Goal: Task Accomplishment & Management: Manage account settings

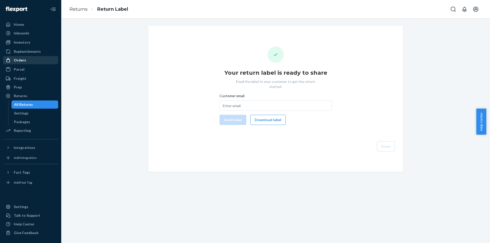
click at [27, 63] on div "Orders" at bounding box center [31, 60] width 54 height 7
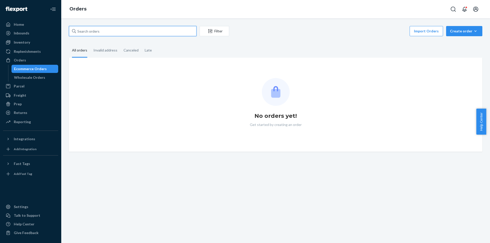
click at [112, 31] on input "text" at bounding box center [133, 31] width 128 height 10
paste input "[PERSON_NAME]"
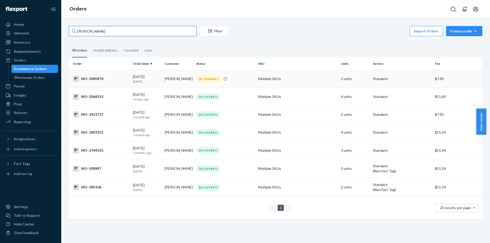
type input "[PERSON_NAME]"
click at [204, 80] on div "IN TRANSIT" at bounding box center [208, 79] width 25 height 7
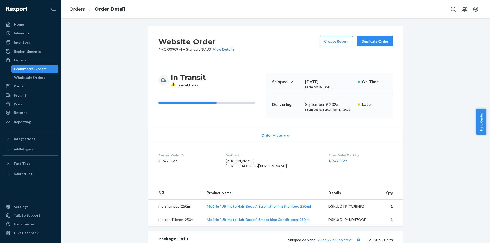
click at [247, 160] on span "Karen Garibay 300 Modene Ave Waxahachie, TX 75165-4521 US" at bounding box center [256, 163] width 61 height 9
click at [174, 49] on p "# MO-3090974 • Standard / $7.83 View Details" at bounding box center [196, 49] width 76 height 5
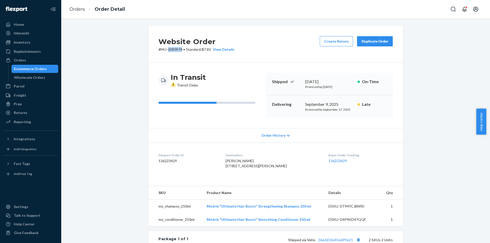
copy p "3090974"
click at [244, 163] on span "Karen Garibay 300 Modene Ave Waxahachie, TX 75165-4521 US" at bounding box center [256, 163] width 61 height 9
click at [245, 162] on span "Karen Garibay 300 Modene Ave Waxahachie, TX 75165-4521 US" at bounding box center [256, 163] width 61 height 9
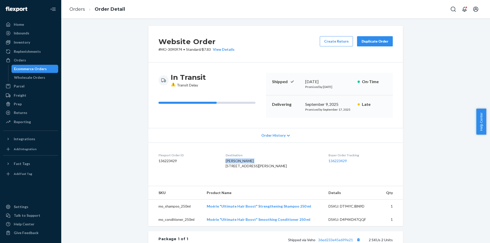
copy span "Karen Garibay"
click at [339, 41] on button "Create Return" at bounding box center [336, 41] width 33 height 10
click at [435, 124] on div "Website Order # MO-3090974 • Standard / $7.83 View Details Create Return Duplic…" at bounding box center [275, 190] width 421 height 329
click at [438, 150] on div "Website Order # MO-3090974 • Standard / $7.83 View Details Create Return Duplic…" at bounding box center [275, 190] width 421 height 329
click at [345, 42] on button "Create Return" at bounding box center [336, 41] width 33 height 10
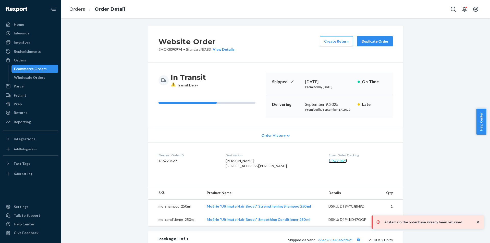
click at [331, 162] on link "136223429" at bounding box center [337, 161] width 18 height 4
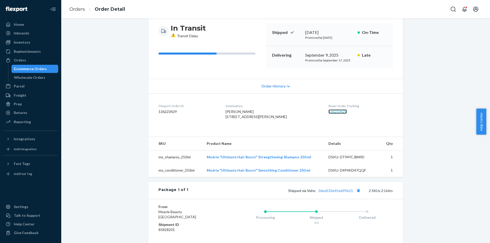
scroll to position [71, 0]
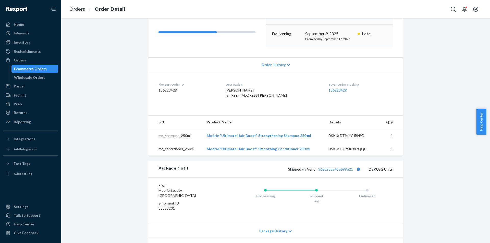
click at [280, 62] on div "Order History" at bounding box center [275, 64] width 255 height 15
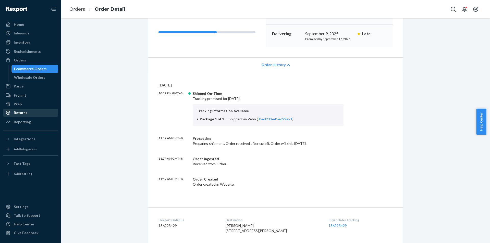
click at [25, 112] on div "Returns" at bounding box center [21, 112] width 14 height 5
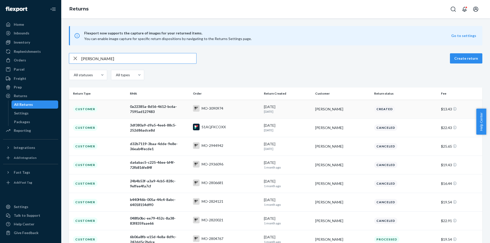
type input "Karen Garibay"
click at [254, 106] on div "MO-3090974" at bounding box center [226, 109] width 67 height 8
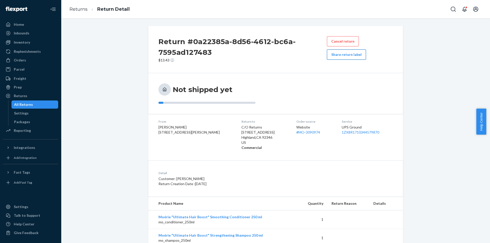
click at [344, 55] on button "Share return label" at bounding box center [346, 55] width 39 height 10
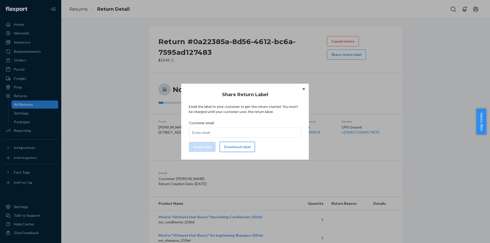
click at [243, 146] on button "Download label" at bounding box center [237, 147] width 35 height 10
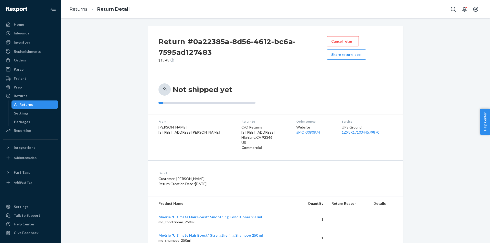
click at [428, 160] on div "Return #0a22385a-8d56-4612-bc6a-7595ad127483 $13.43 Cancel return Share return …" at bounding box center [275, 136] width 421 height 221
click at [27, 61] on div "Orders" at bounding box center [31, 60] width 54 height 7
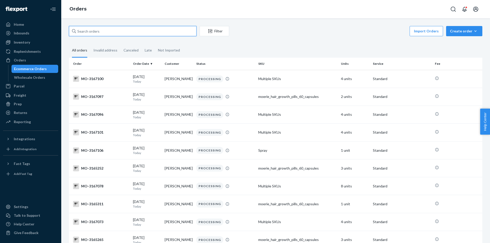
click at [127, 28] on input "text" at bounding box center [133, 31] width 128 height 10
paste input "wil McKean"
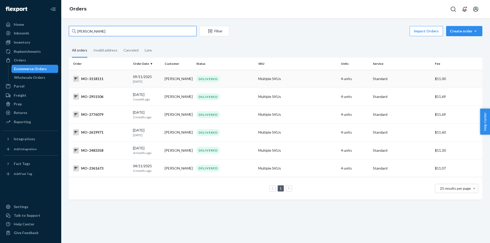
type input "wil McKean"
click at [213, 77] on div "DELIVERED" at bounding box center [208, 79] width 24 height 7
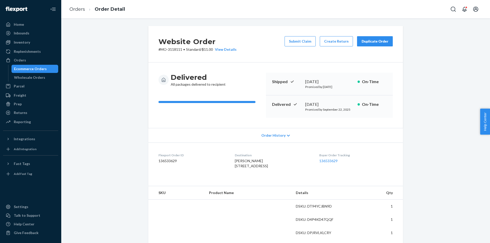
click at [175, 46] on h2 "Website Order" at bounding box center [197, 41] width 78 height 11
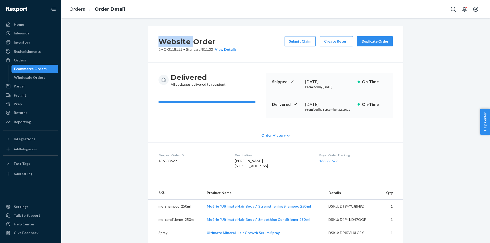
click at [175, 46] on h2 "Website Order" at bounding box center [197, 41] width 78 height 11
click at [170, 66] on div "Delivered All packages delivered to recipient Shipped September 11, 2025 Promis…" at bounding box center [275, 96] width 255 height 66
click at [174, 50] on p "# MO-3118111 • Standard / $11.00 View Details" at bounding box center [197, 49] width 78 height 5
copy p "3118111"
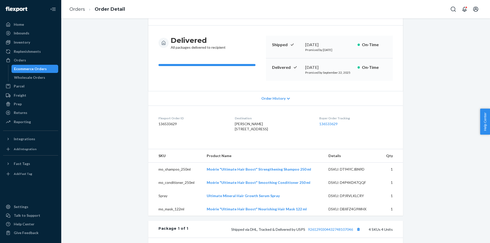
scroll to position [26, 0]
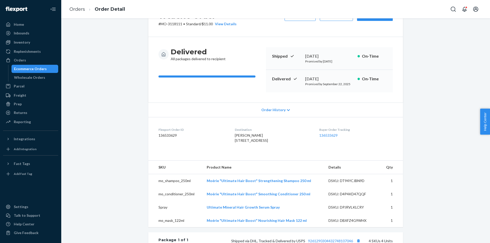
click at [244, 135] on span "Wil McKean 7600 S Western St Amarillo, TX 79110-4756 US" at bounding box center [251, 137] width 33 height 9
click at [406, 143] on div "Website Order # MO-3118111 • Standard / $11.00 View Details Submit Claim Create…" at bounding box center [275, 192] width 421 height 382
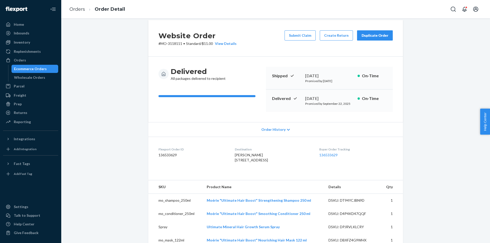
scroll to position [0, 0]
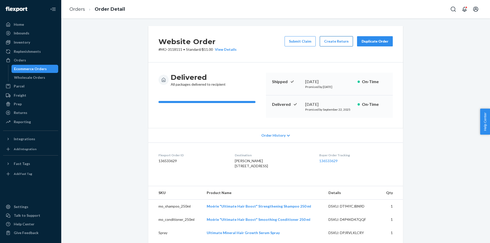
click at [338, 39] on button "Create Return" at bounding box center [336, 41] width 33 height 10
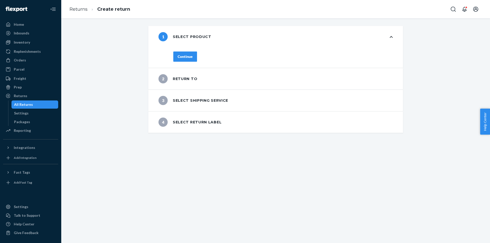
click at [188, 55] on div "Continue" at bounding box center [185, 56] width 15 height 5
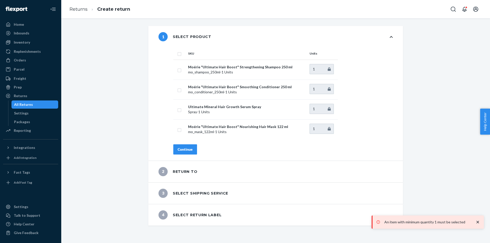
click at [178, 54] on input "checkbox" at bounding box center [179, 53] width 4 height 5
checkbox input "true"
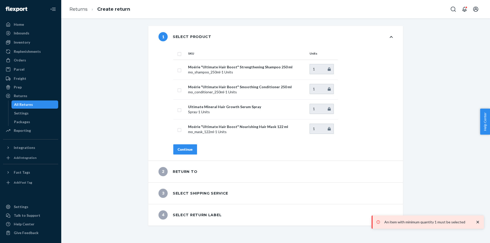
checkbox input "true"
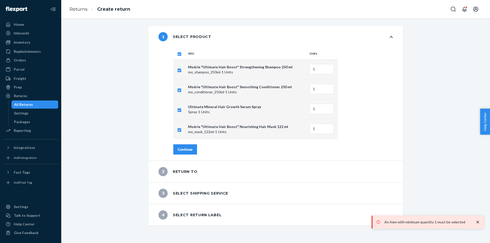
click at [190, 148] on div "Continue" at bounding box center [185, 149] width 15 height 5
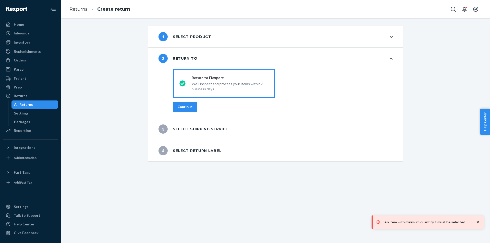
click at [189, 101] on div "destinationsRadioGroup Return to Flexport We'll inspect and process your items …" at bounding box center [283, 92] width 240 height 51
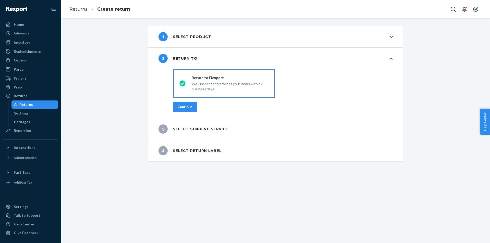
click at [192, 104] on button "Continue" at bounding box center [185, 107] width 24 height 10
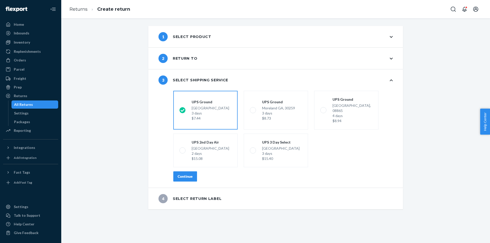
click at [189, 172] on button "Continue" at bounding box center [185, 177] width 24 height 10
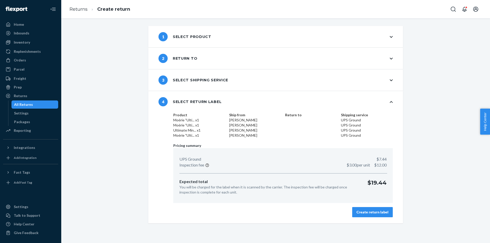
click at [381, 214] on div "Create return label" at bounding box center [373, 212] width 32 height 5
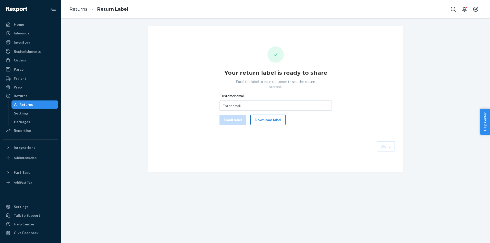
click at [270, 115] on button "Download label" at bounding box center [267, 120] width 35 height 10
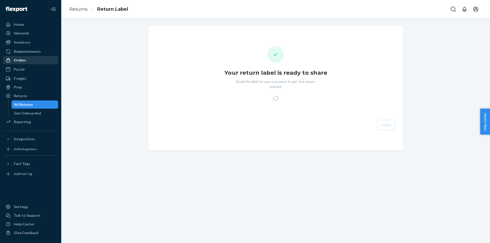
drag, startPoint x: 24, startPoint y: 60, endPoint x: 48, endPoint y: 60, distance: 24.0
click at [24, 60] on div "Orders" at bounding box center [20, 60] width 12 height 5
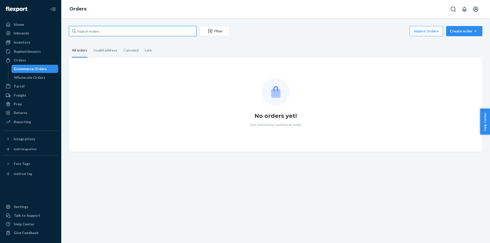
click at [123, 32] on input "text" at bounding box center [133, 31] width 128 height 10
paste input "[PERSON_NAME]"
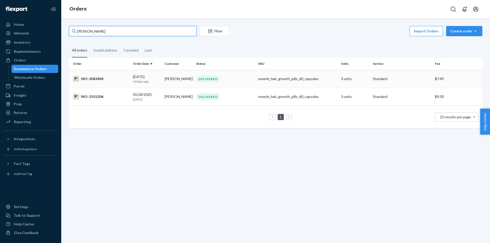
type input "[PERSON_NAME]"
click at [204, 80] on div "DELIVERED" at bounding box center [208, 79] width 24 height 7
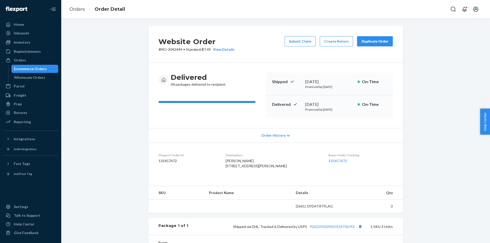
click at [172, 49] on p "# MO-3042444 • Standard / $7.49 View Details" at bounding box center [196, 49] width 76 height 5
click at [176, 52] on p "# MO-3042444 • Standard / $7.49 View Details" at bounding box center [196, 49] width 76 height 5
click at [174, 51] on p "# MO-3042444 • Standard / $7.49 View Details" at bounding box center [196, 49] width 76 height 5
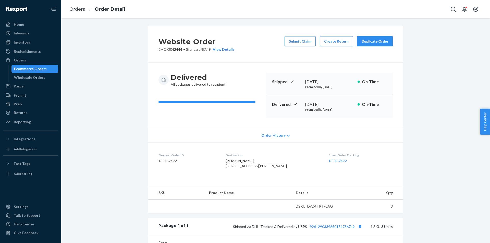
click at [173, 51] on p "# MO-3042444 • Standard / $7.49 View Details" at bounding box center [196, 49] width 76 height 5
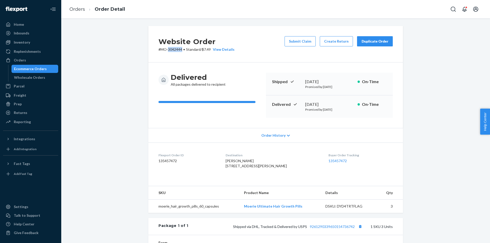
click at [173, 51] on p "# MO-3042444 • Standard / $7.49 View Details" at bounding box center [196, 49] width 76 height 5
copy p "3042444"
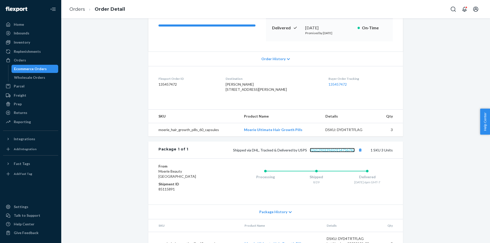
click at [345, 152] on link "9261290339650154736742" at bounding box center [332, 150] width 45 height 4
click at [360, 153] on button "Copy tracking number" at bounding box center [360, 150] width 7 height 7
